Goal: Obtain resource: Obtain resource

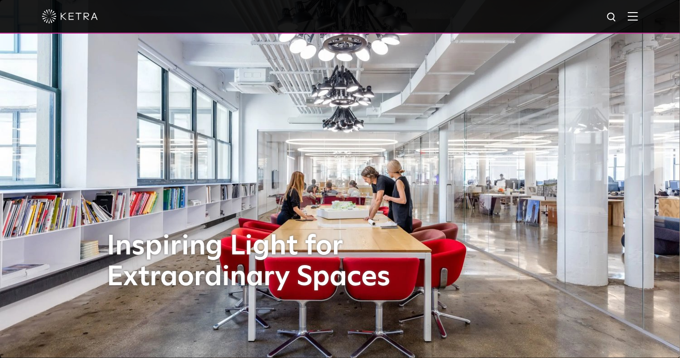
click at [636, 18] on img at bounding box center [633, 16] width 10 height 9
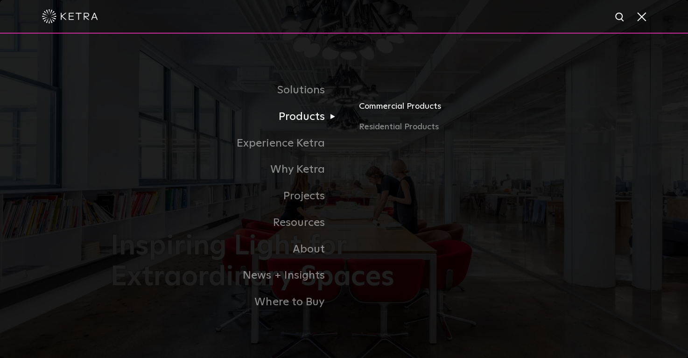
click at [392, 108] on link "Commercial Products" at bounding box center [468, 110] width 218 height 21
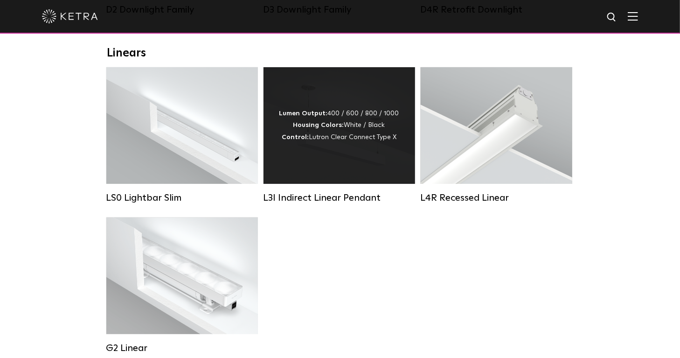
scroll to position [373, 0]
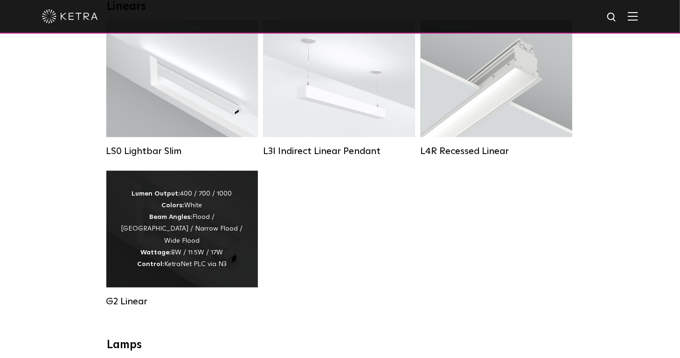
click at [203, 227] on div "Lumen Output: 400 / 700 / 1000 Colors: White Beam Angles: Flood / Graze / Narro…" at bounding box center [182, 229] width 124 height 82
click at [216, 253] on div "Lumen Output: 400 / 700 / 1000 Colors: White Beam Angles: Flood / Graze / Narro…" at bounding box center [182, 229] width 124 height 82
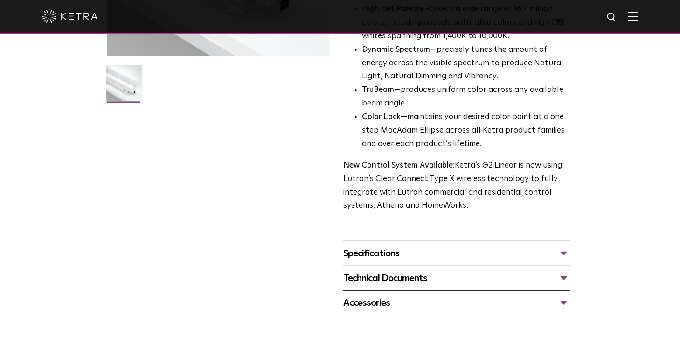
scroll to position [327, 0]
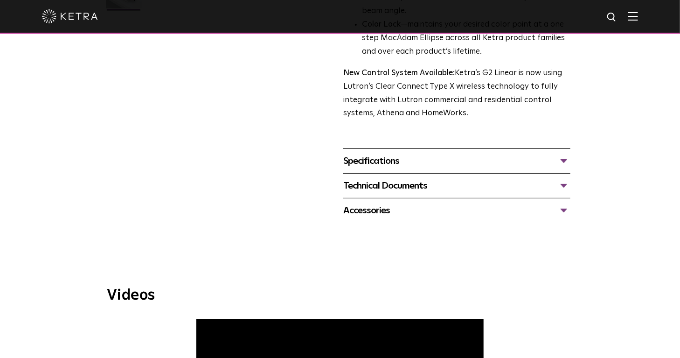
click at [428, 164] on div "Specifications" at bounding box center [456, 161] width 227 height 15
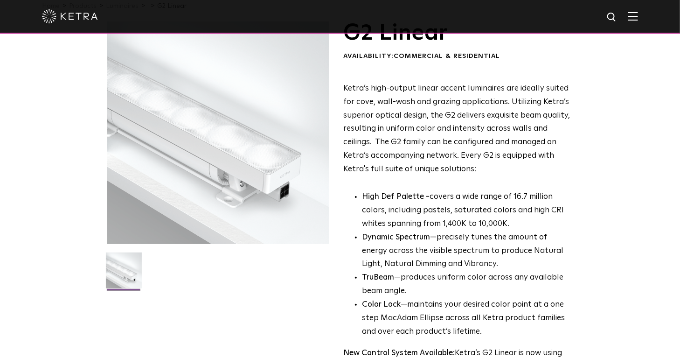
scroll to position [47, 0]
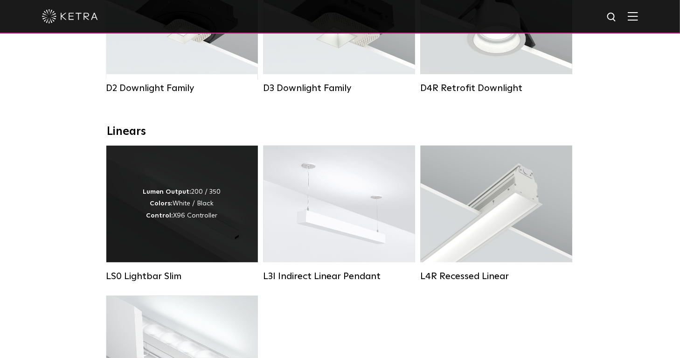
scroll to position [233, 0]
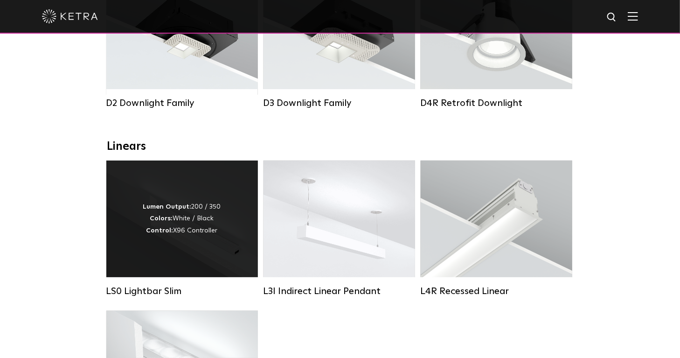
click at [215, 213] on div "Lumen Output: 200 / 350 Colors: White / Black Control: X96 Controller" at bounding box center [182, 218] width 78 height 35
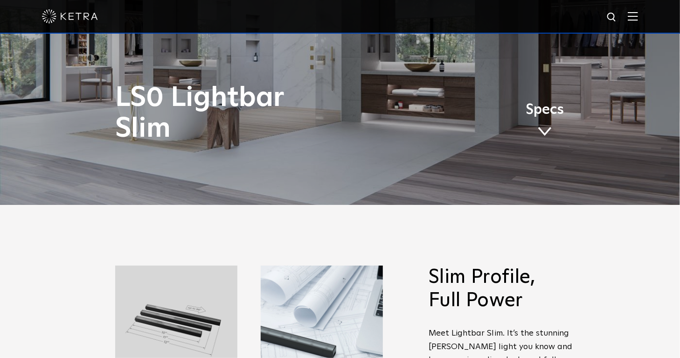
scroll to position [140, 0]
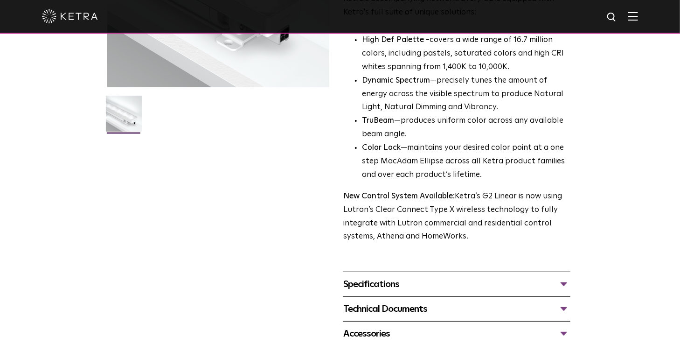
scroll to position [327, 0]
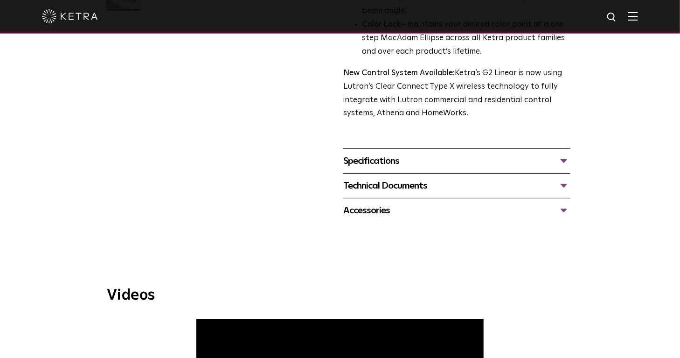
click at [389, 161] on div "Specifications" at bounding box center [456, 161] width 227 height 15
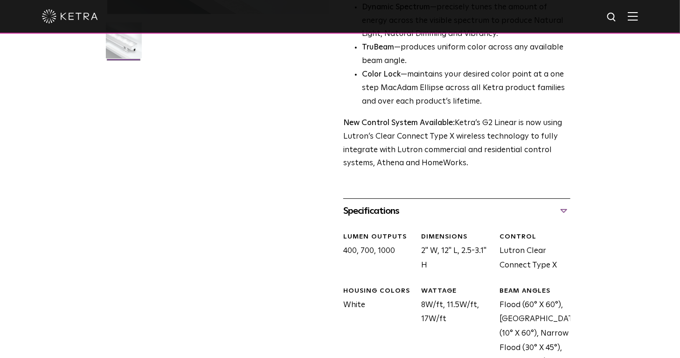
scroll to position [420, 0]
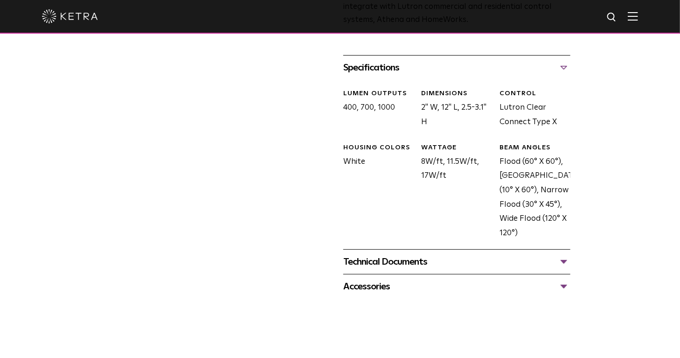
click at [399, 261] on div "Technical Documents" at bounding box center [456, 261] width 227 height 15
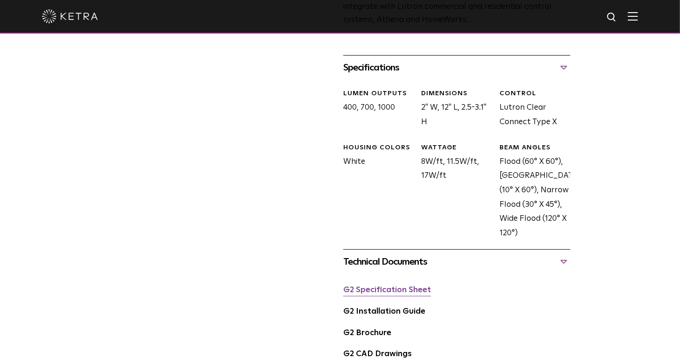
click at [396, 292] on link "G2 Specification Sheet" at bounding box center [387, 290] width 88 height 8
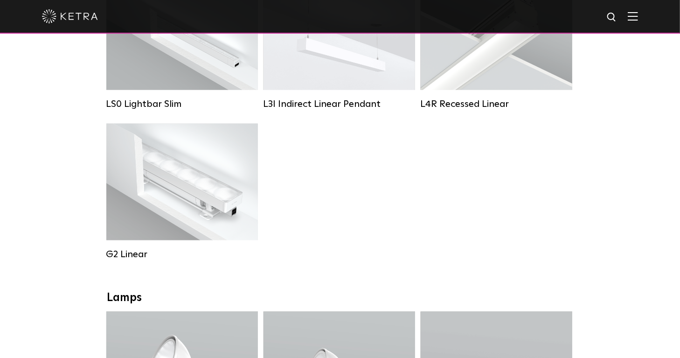
scroll to position [420, 0]
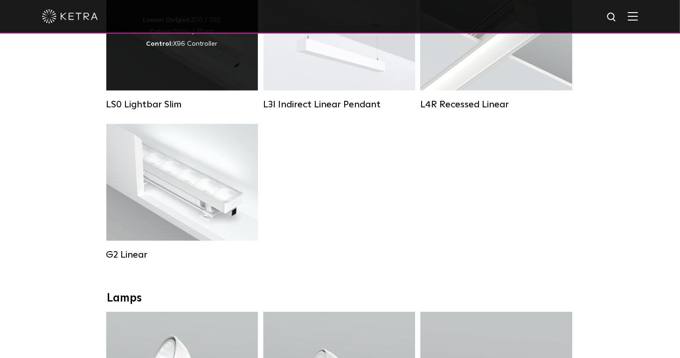
click at [197, 82] on div "Lumen Output: 200 / 350 Colors: White / Black Control: X96 Controller" at bounding box center [182, 32] width 152 height 117
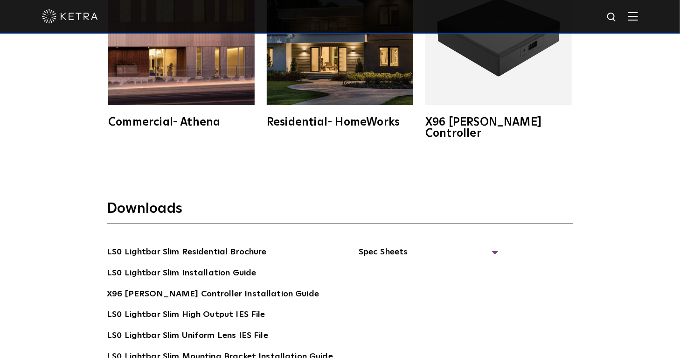
scroll to position [1586, 0]
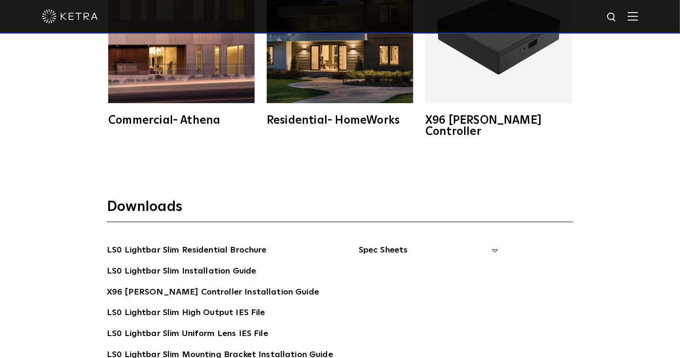
click at [367, 244] on span "Spec Sheets" at bounding box center [429, 254] width 140 height 21
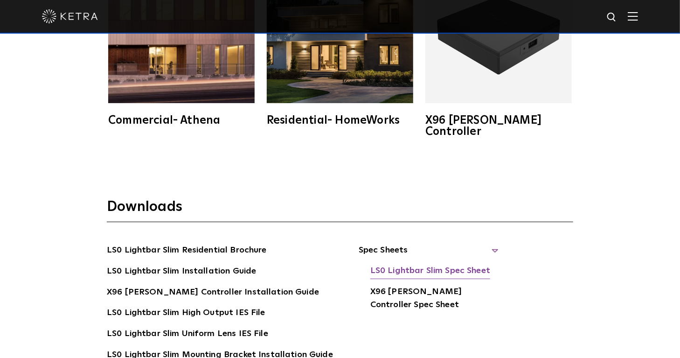
click at [424, 264] on link "LS0 Lightbar Slim Spec Sheet" at bounding box center [430, 271] width 120 height 15
